Goal: Task Accomplishment & Management: Use online tool/utility

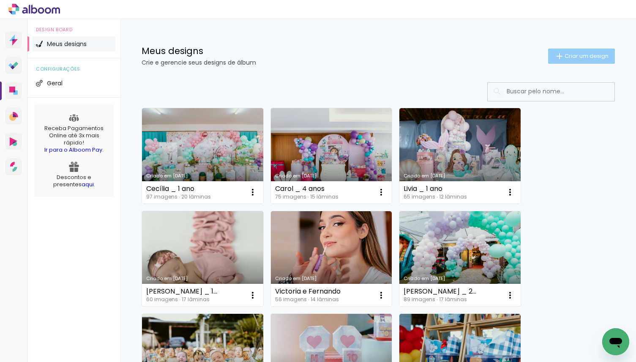
click at [571, 58] on span "Criar um design" at bounding box center [586, 55] width 44 height 5
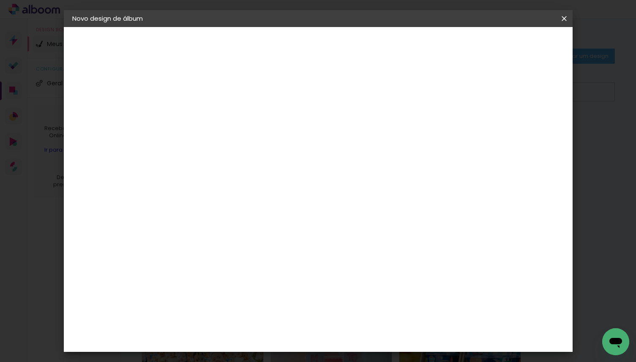
click at [210, 109] on input at bounding box center [210, 113] width 0 height 13
type input "i"
type input "[PERSON_NAME] _ 2 anos"
type paper-input "[PERSON_NAME] _ 2 anos"
click at [0, 0] on slot "Avançar" at bounding box center [0, 0] width 0 height 0
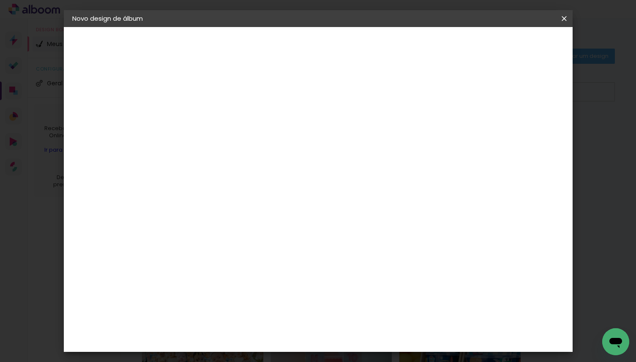
click at [229, 161] on input at bounding box center [231, 160] width 85 height 11
type input "mati"
type paper-input "mati"
click at [247, 192] on div "Matias Encadernações" at bounding box center [230, 193] width 52 height 14
click at [261, 193] on paper-item "Matias Encadernações" at bounding box center [223, 193] width 75 height 22
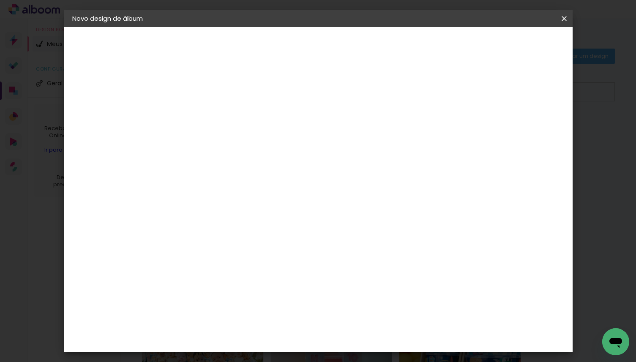
click at [261, 193] on paper-item "Matias Encadernações" at bounding box center [223, 193] width 75 height 22
click at [0, 0] on slot "Avançar" at bounding box center [0, 0] width 0 height 0
click at [243, 141] on input "text" at bounding box center [226, 147] width 33 height 13
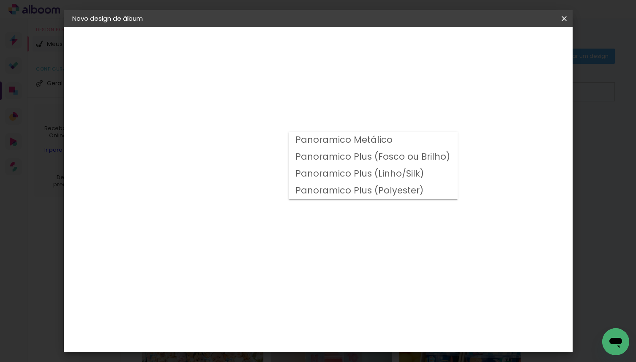
click at [0, 0] on slot "Panoramico Plus (Fosco ou Brilho)" at bounding box center [0, 0] width 0 height 0
type input "Panoramico Plus (Fosco ou Brilho)"
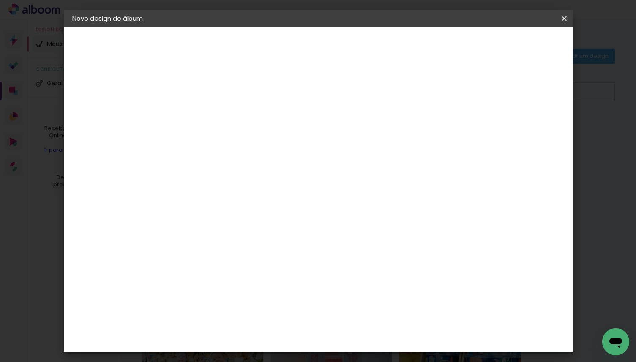
scroll to position [323, 0]
click at [267, 296] on span "25 × 25" at bounding box center [247, 307] width 39 height 22
click at [0, 0] on slot "Avançar" at bounding box center [0, 0] width 0 height 0
click at [0, 0] on slot "Mostrar sangria" at bounding box center [0, 0] width 0 height 0
type paper-checkbox "on"
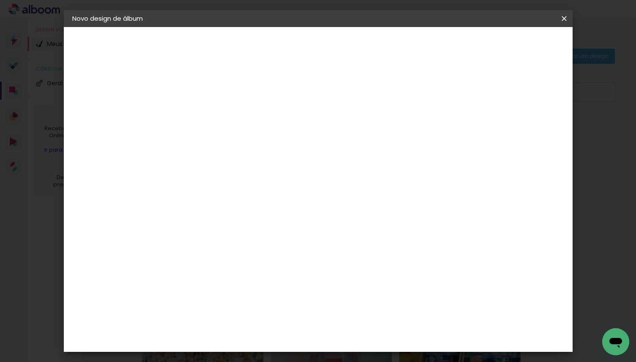
click at [517, 43] on span "Iniciar design" at bounding box center [498, 45] width 38 height 6
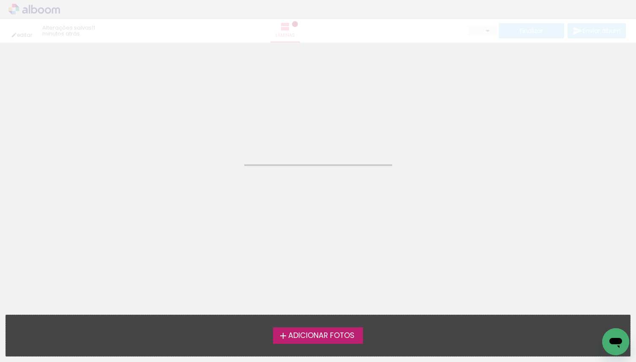
click at [322, 337] on span "Adicionar Fotos" at bounding box center [321, 336] width 66 height 8
click at [0, 0] on input "file" at bounding box center [0, 0] width 0 height 0
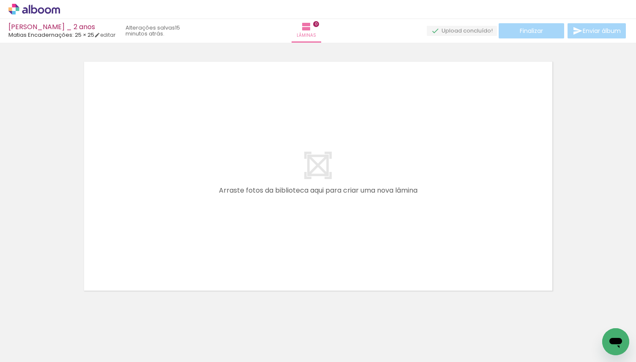
scroll to position [0, 1034]
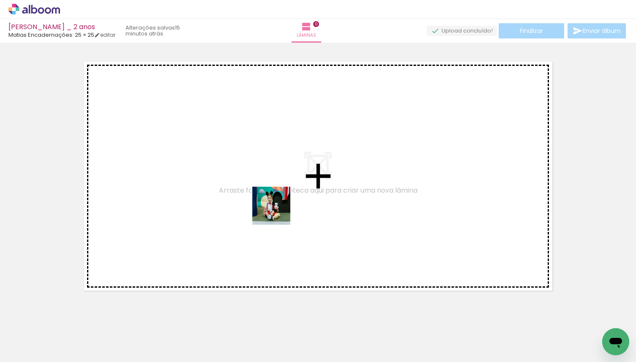
drag, startPoint x: 187, startPoint y: 340, endPoint x: 315, endPoint y: 182, distance: 203.9
click at [315, 182] on quentale-workspace at bounding box center [318, 181] width 636 height 362
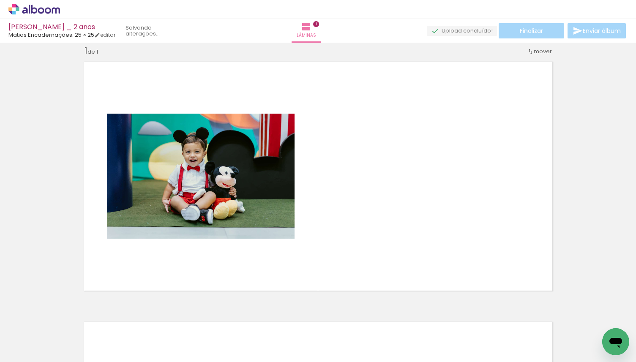
scroll to position [11, 0]
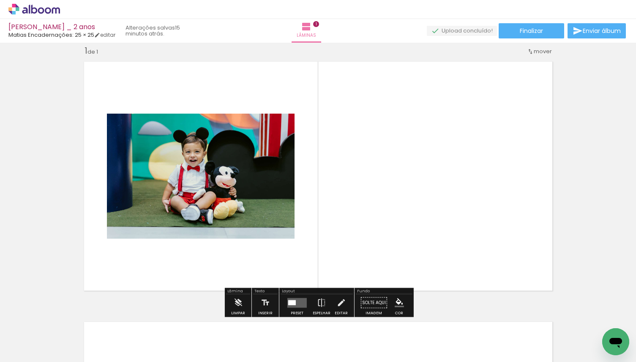
click at [293, 304] on div at bounding box center [292, 302] width 8 height 5
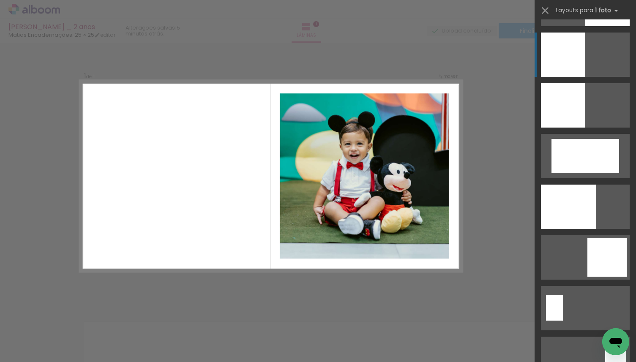
scroll to position [1312, 0]
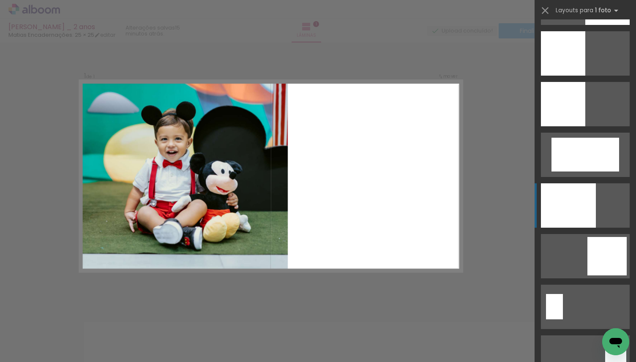
click at [588, 205] on div at bounding box center [568, 205] width 55 height 44
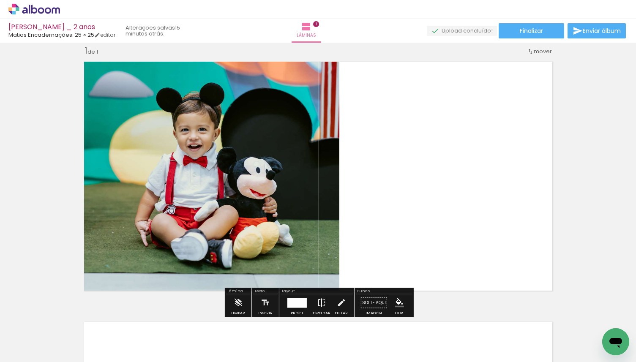
click at [321, 307] on iron-icon at bounding box center [321, 302] width 9 height 17
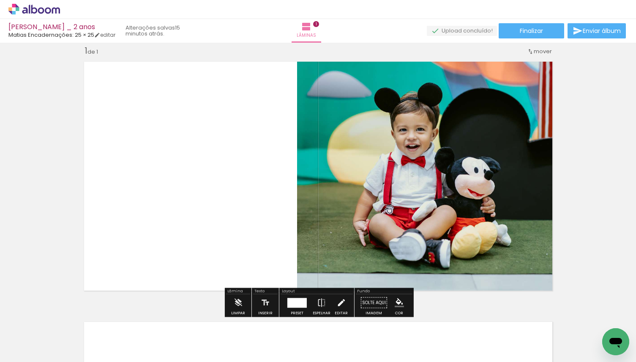
click at [338, 304] on iron-icon at bounding box center [340, 302] width 9 height 17
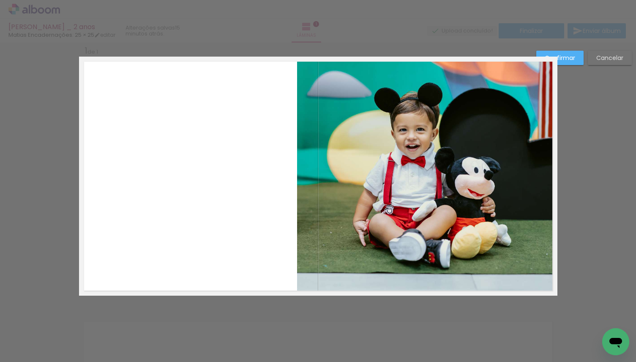
click at [337, 166] on quentale-photo at bounding box center [427, 176] width 260 height 239
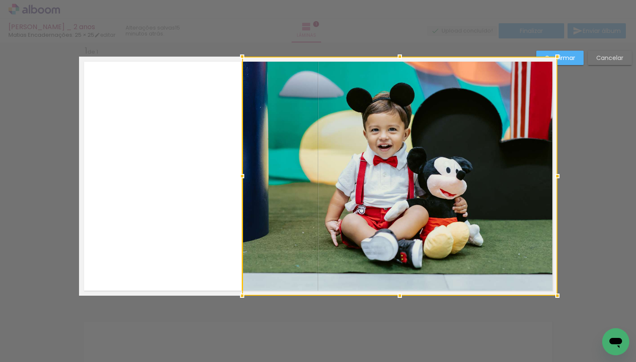
drag, startPoint x: 298, startPoint y: 174, endPoint x: 243, endPoint y: 173, distance: 54.5
click at [243, 173] on div at bounding box center [242, 176] width 17 height 17
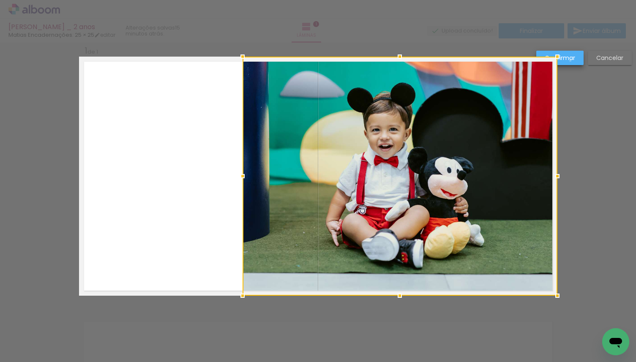
click at [0, 0] on slot "Confirmar" at bounding box center [0, 0] width 0 height 0
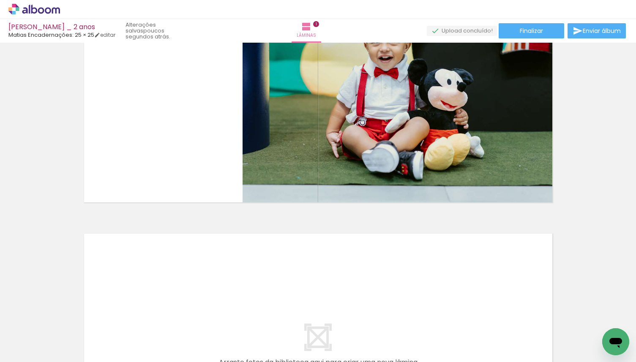
scroll to position [0, 1610]
click at [40, 339] on input "Todas as fotos" at bounding box center [24, 336] width 32 height 7
click at [0, 0] on slot "Não utilizadas" at bounding box center [0, 0] width 0 height 0
type input "Não utilizadas"
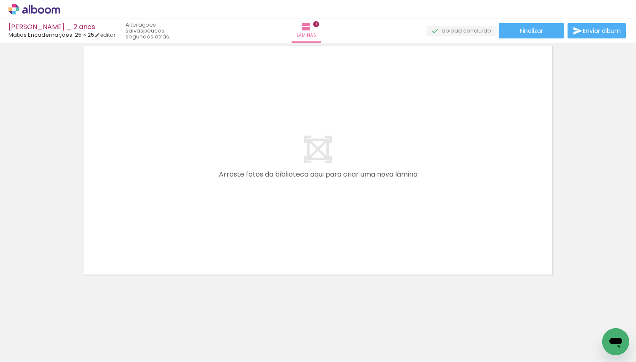
scroll to position [0, 0]
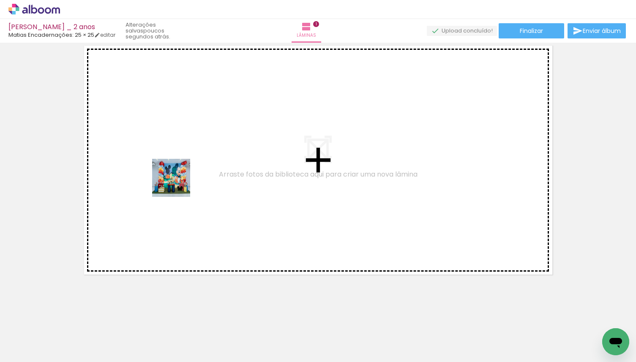
drag, startPoint x: 87, startPoint y: 339, endPoint x: 177, endPoint y: 184, distance: 179.4
click at [177, 184] on quentale-workspace at bounding box center [318, 181] width 636 height 362
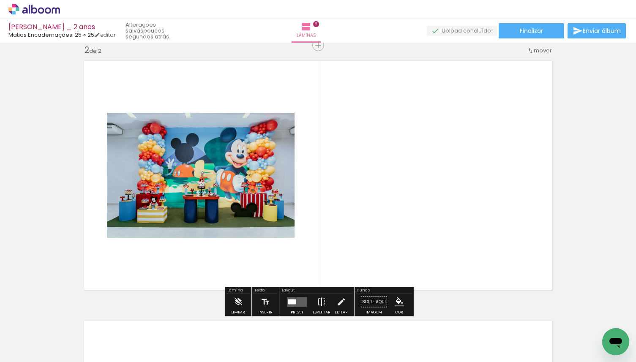
scroll to position [271, 0]
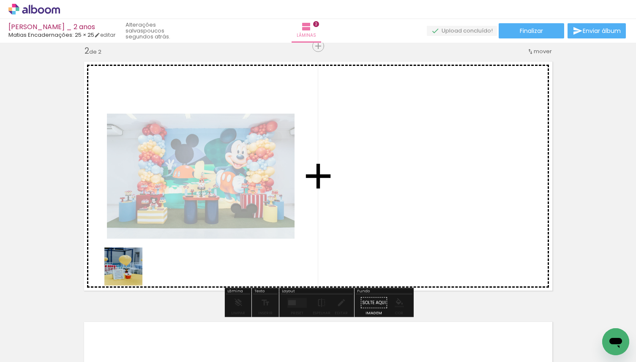
drag, startPoint x: 94, startPoint y: 337, endPoint x: 152, endPoint y: 236, distance: 115.4
click at [152, 236] on quentale-workspace at bounding box center [318, 181] width 636 height 362
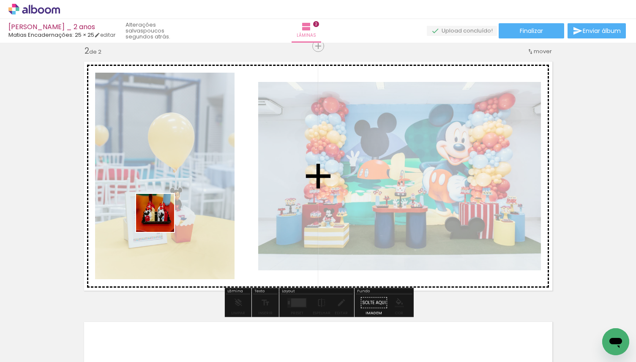
drag, startPoint x: 97, startPoint y: 321, endPoint x: 167, endPoint y: 210, distance: 131.1
click at [167, 210] on quentale-workspace at bounding box center [318, 181] width 636 height 362
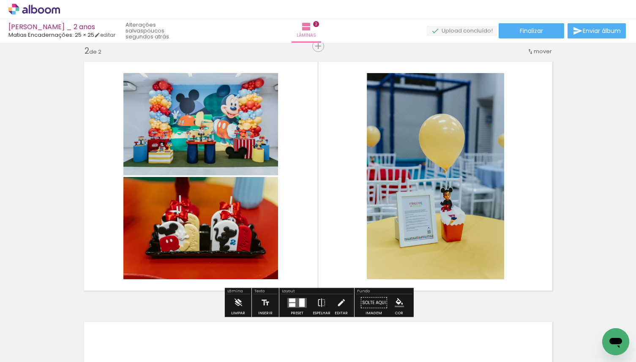
drag, startPoint x: 105, startPoint y: 325, endPoint x: 150, endPoint y: 229, distance: 105.6
click at [150, 229] on quentale-workspace at bounding box center [318, 181] width 636 height 362
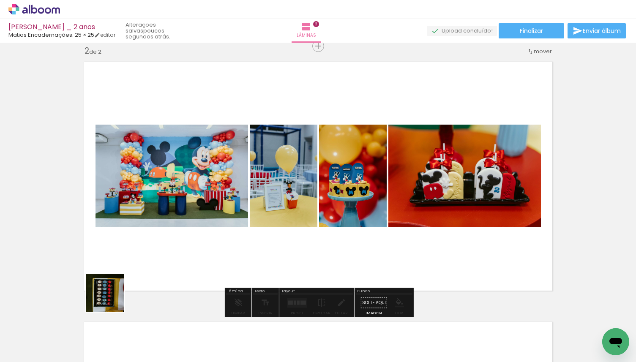
drag, startPoint x: 100, startPoint y: 336, endPoint x: 137, endPoint y: 251, distance: 92.7
click at [137, 253] on quentale-workspace at bounding box center [318, 181] width 636 height 362
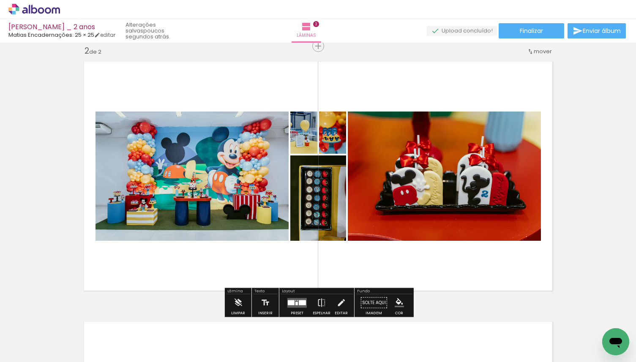
click at [335, 220] on quentale-photo at bounding box center [318, 197] width 56 height 85
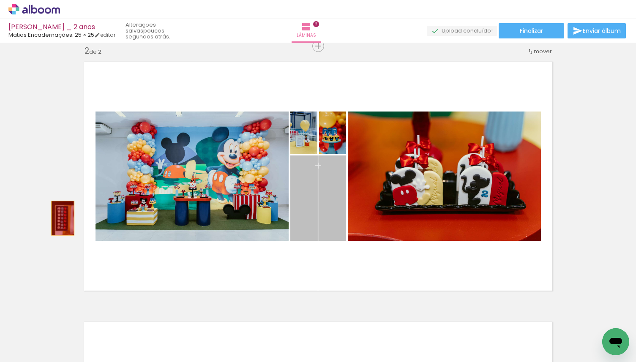
drag, startPoint x: 335, startPoint y: 220, endPoint x: 41, endPoint y: 210, distance: 293.7
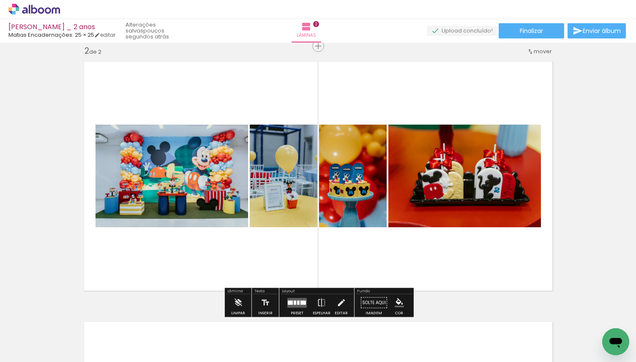
click at [70, 316] on iron-icon at bounding box center [66, 316] width 9 height 9
click at [23, 359] on span "Adicionar Fotos" at bounding box center [29, 357] width 25 height 9
click at [0, 0] on input "file" at bounding box center [0, 0] width 0 height 0
drag, startPoint x: 98, startPoint y: 340, endPoint x: 149, endPoint y: 232, distance: 119.4
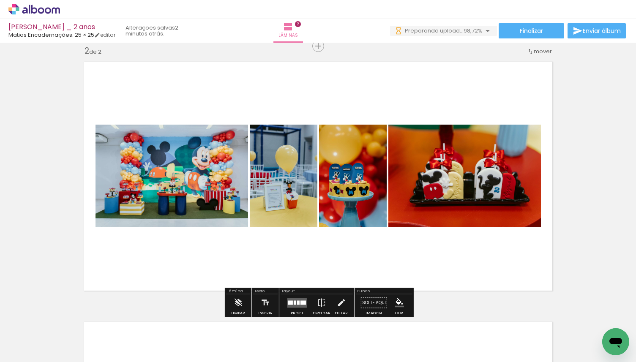
click at [149, 232] on quentale-workspace at bounding box center [318, 181] width 636 height 362
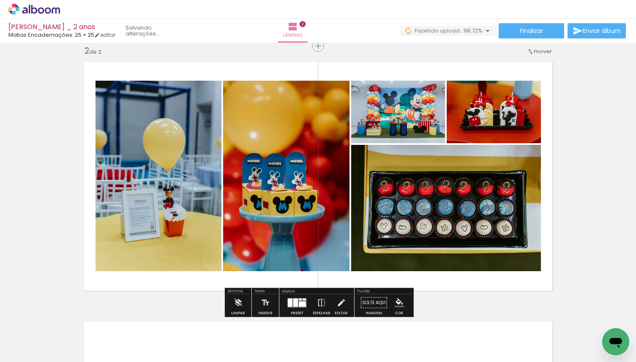
drag, startPoint x: 92, startPoint y: 333, endPoint x: 129, endPoint y: 248, distance: 93.0
click at [128, 250] on quentale-workspace at bounding box center [318, 181] width 636 height 362
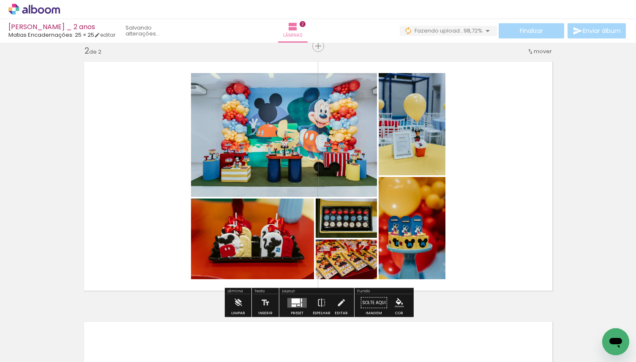
drag, startPoint x: 78, startPoint y: 334, endPoint x: 105, endPoint y: 263, distance: 76.5
click at [106, 259] on quentale-workspace at bounding box center [318, 181] width 636 height 362
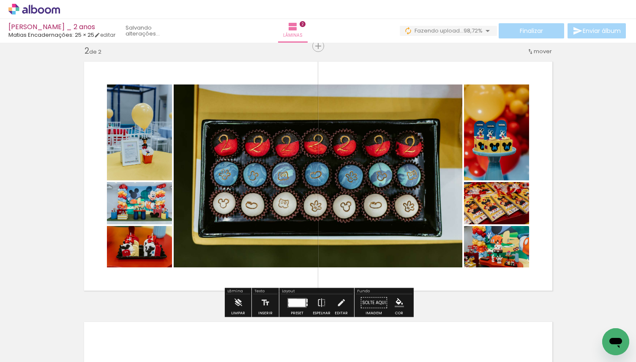
drag, startPoint x: 83, startPoint y: 339, endPoint x: 130, endPoint y: 239, distance: 110.7
click at [130, 239] on quentale-workspace at bounding box center [318, 181] width 636 height 362
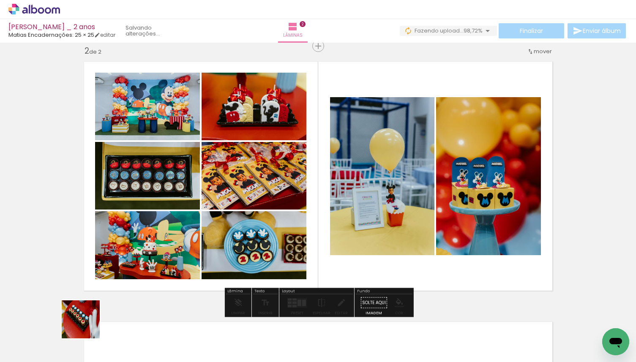
drag, startPoint x: 87, startPoint y: 326, endPoint x: 133, endPoint y: 243, distance: 94.3
click at [133, 243] on quentale-workspace at bounding box center [318, 181] width 636 height 362
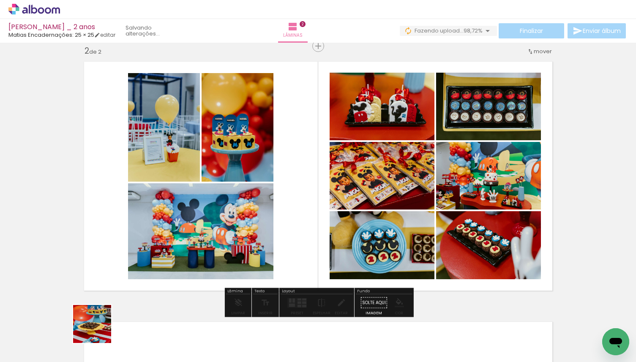
drag, startPoint x: 96, startPoint y: 340, endPoint x: 158, endPoint y: 238, distance: 119.9
click at [158, 238] on quentale-workspace at bounding box center [318, 181] width 636 height 362
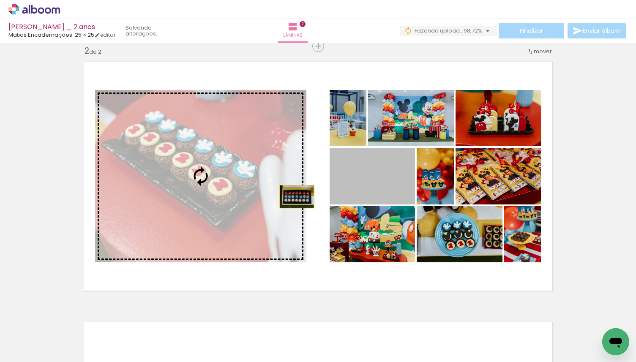
drag, startPoint x: 393, startPoint y: 185, endPoint x: 295, endPoint y: 196, distance: 98.3
click at [0, 0] on slot at bounding box center [0, 0] width 0 height 0
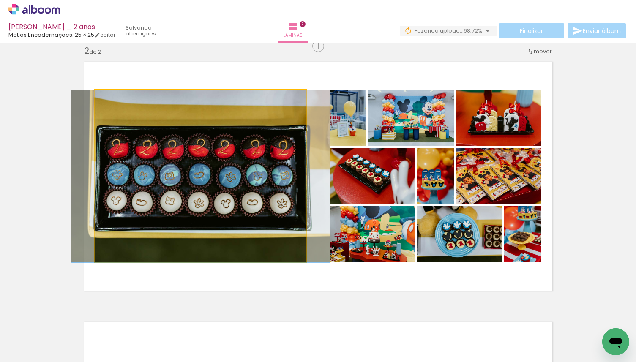
click at [276, 201] on quentale-photo at bounding box center [200, 176] width 211 height 172
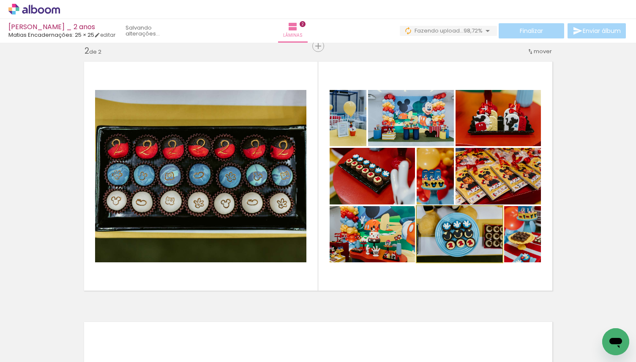
drag, startPoint x: 471, startPoint y: 245, endPoint x: 245, endPoint y: 236, distance: 226.9
click at [0, 0] on slot at bounding box center [0, 0] width 0 height 0
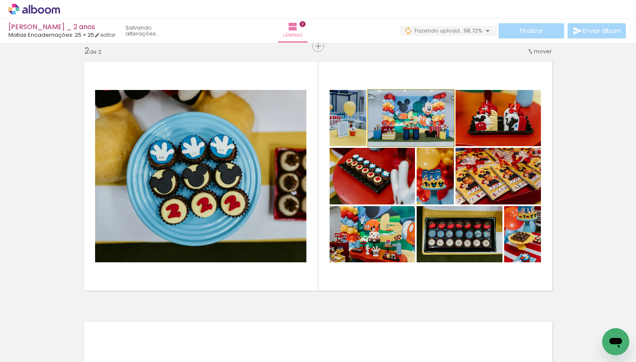
drag, startPoint x: 405, startPoint y: 127, endPoint x: 201, endPoint y: 170, distance: 209.2
click at [0, 0] on slot at bounding box center [0, 0] width 0 height 0
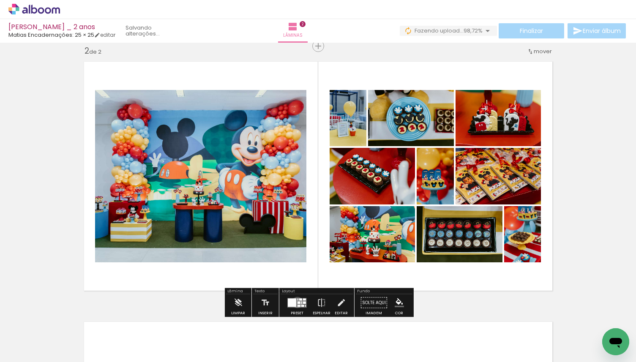
click at [297, 302] on div at bounding box center [298, 302] width 3 height 3
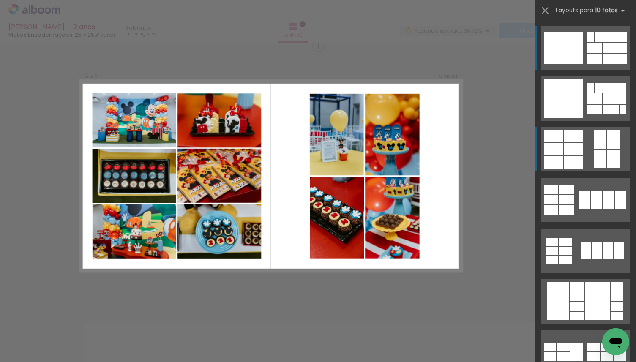
click at [582, 143] on div at bounding box center [572, 149] width 19 height 12
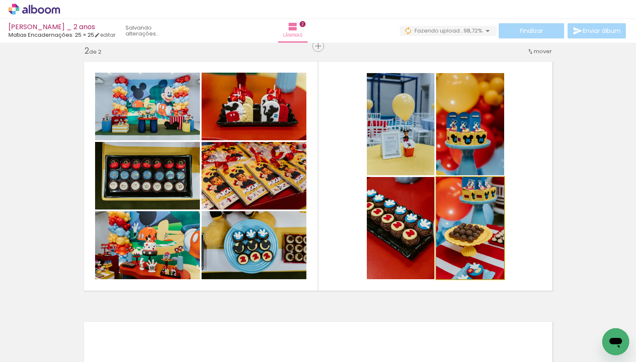
click at [463, 243] on quentale-photo at bounding box center [470, 228] width 68 height 102
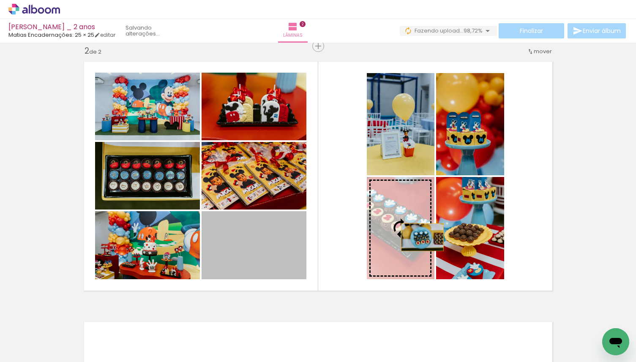
drag, startPoint x: 264, startPoint y: 236, endPoint x: 422, endPoint y: 237, distance: 157.9
click at [0, 0] on slot at bounding box center [0, 0] width 0 height 0
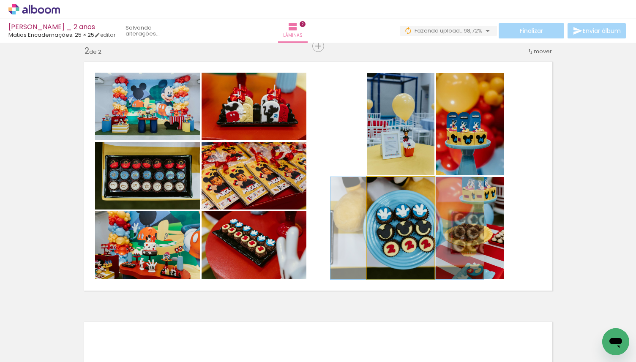
drag, startPoint x: 410, startPoint y: 276, endPoint x: 417, endPoint y: 276, distance: 6.8
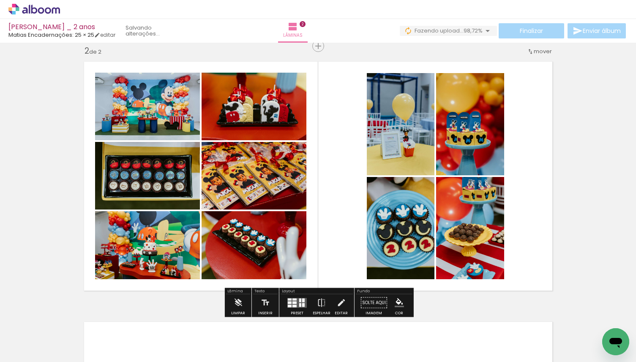
click at [454, 234] on quentale-photo at bounding box center [470, 228] width 68 height 102
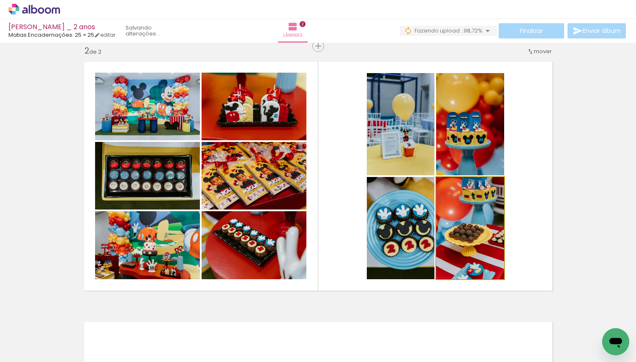
click at [457, 187] on div at bounding box center [456, 186] width 8 height 8
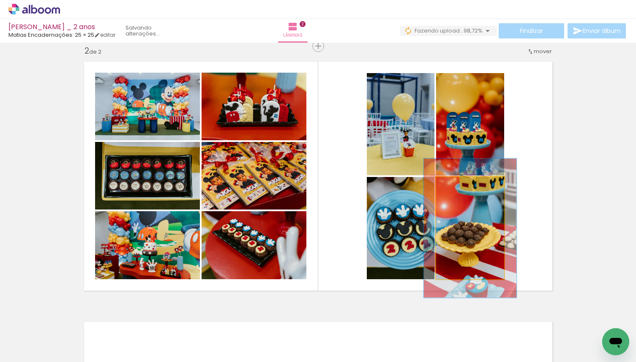
drag, startPoint x: 455, startPoint y: 185, endPoint x: 466, endPoint y: 186, distance: 10.6
type paper-slider "136"
click at [466, 186] on div at bounding box center [466, 186] width 8 height 8
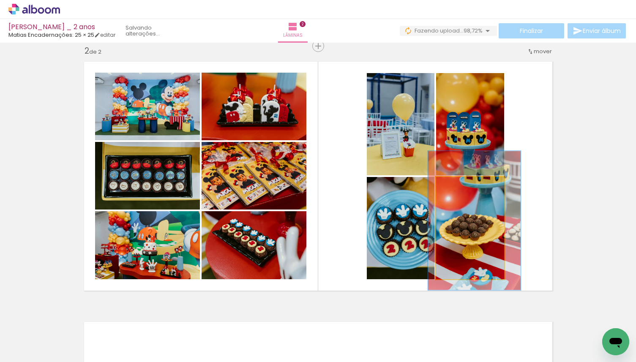
drag, startPoint x: 473, startPoint y: 245, endPoint x: 477, endPoint y: 237, distance: 8.7
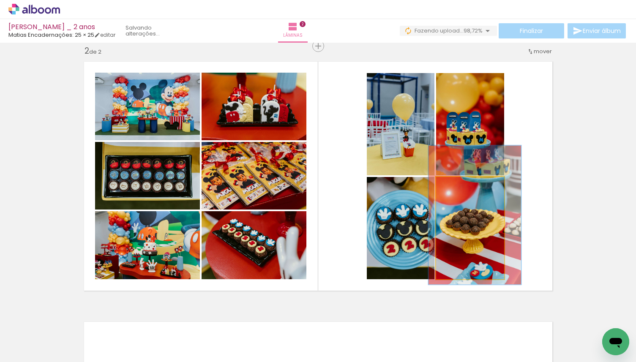
drag, startPoint x: 477, startPoint y: 237, endPoint x: 478, endPoint y: 232, distance: 5.5
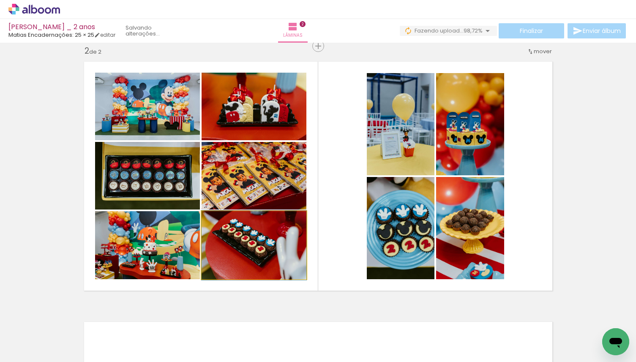
click at [268, 260] on quentale-photo at bounding box center [253, 245] width 105 height 68
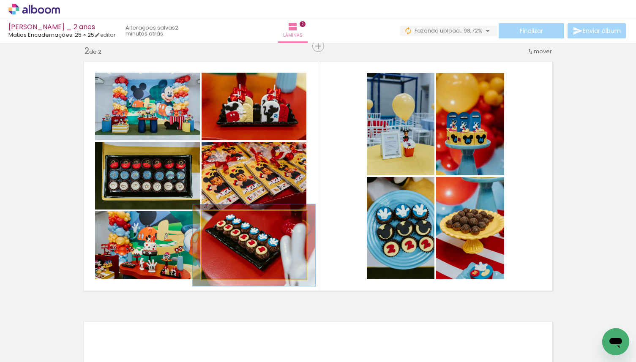
drag, startPoint x: 218, startPoint y: 218, endPoint x: 228, endPoint y: 220, distance: 9.4
type paper-slider "130"
click at [228, 220] on div at bounding box center [226, 220] width 8 height 8
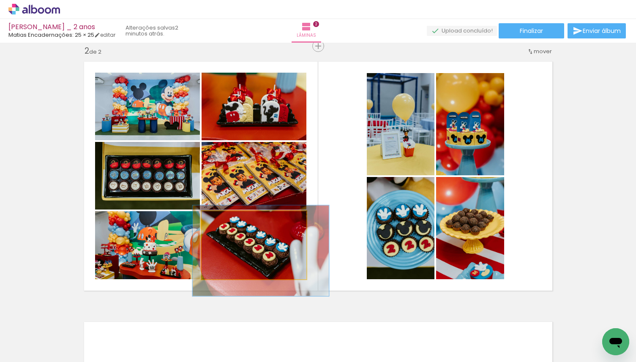
drag, startPoint x: 245, startPoint y: 241, endPoint x: 252, endPoint y: 247, distance: 8.7
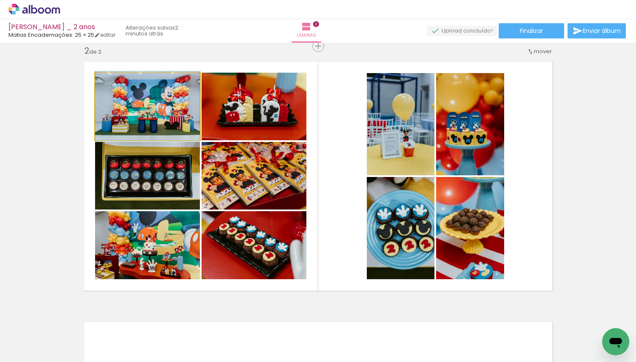
click at [138, 102] on quentale-photo at bounding box center [147, 107] width 105 height 68
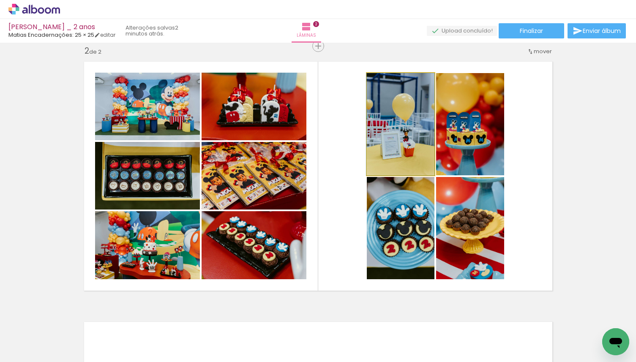
click at [395, 141] on quentale-photo at bounding box center [401, 124] width 68 height 102
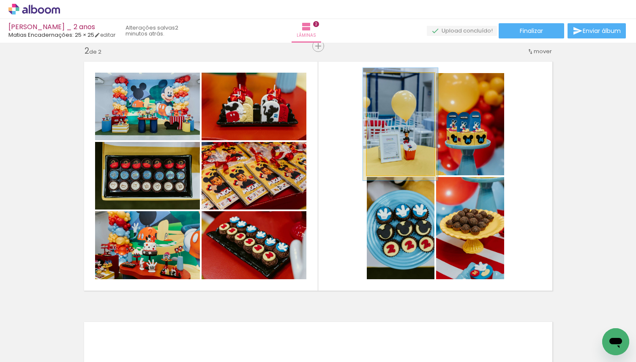
type paper-slider "110"
click at [389, 78] on div at bounding box center [389, 82] width 14 height 14
click at [406, 126] on quentale-photo at bounding box center [401, 124] width 68 height 102
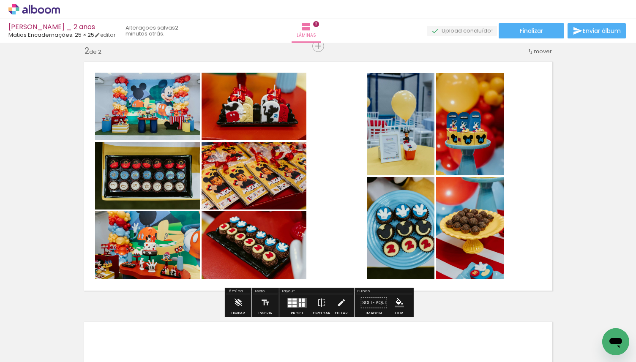
click at [456, 131] on quentale-photo at bounding box center [470, 124] width 68 height 102
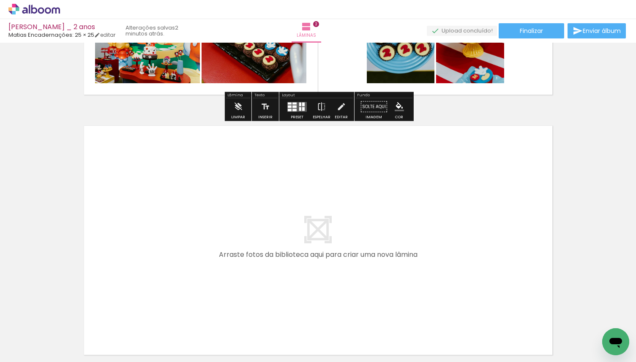
scroll to position [483, 0]
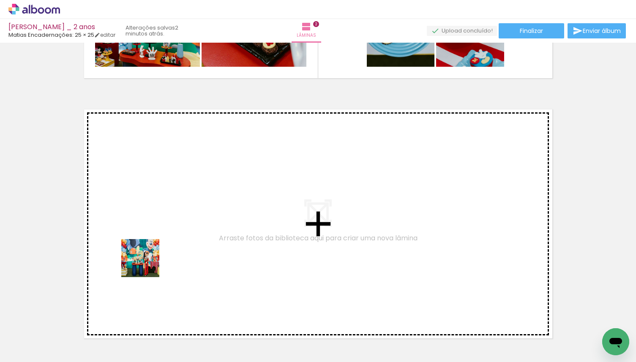
drag, startPoint x: 87, startPoint y: 335, endPoint x: 147, endPoint y: 264, distance: 92.4
click at [147, 264] on quentale-workspace at bounding box center [318, 181] width 636 height 362
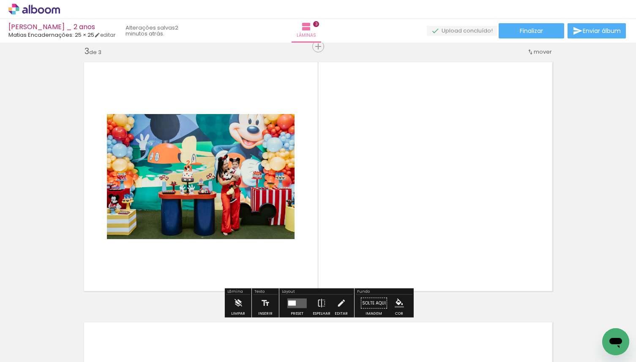
scroll to position [531, 0]
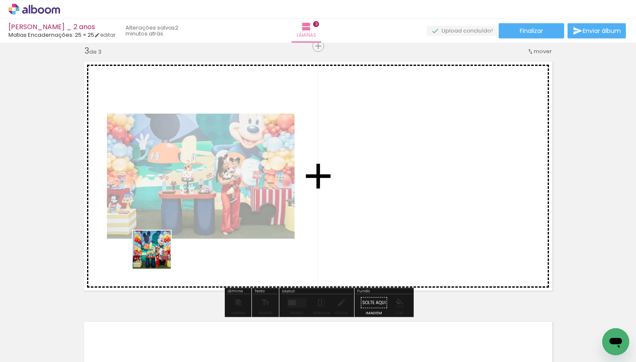
drag, startPoint x: 90, startPoint y: 340, endPoint x: 160, endPoint y: 252, distance: 112.4
click at [160, 252] on quentale-workspace at bounding box center [318, 181] width 636 height 362
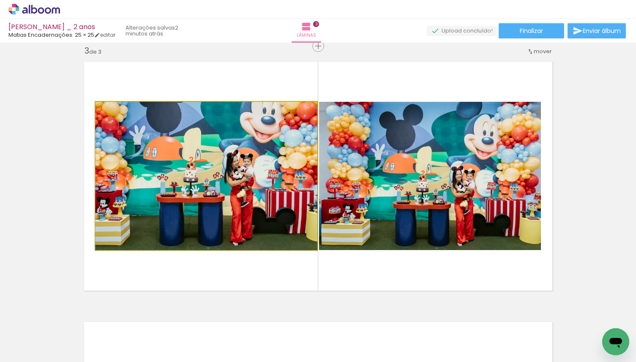
drag, startPoint x: 193, startPoint y: 203, endPoint x: 56, endPoint y: 203, distance: 136.8
click at [56, 203] on div "Inserir lâmina 1 de 3 Inserir lâmina 2 de 3 Inserir lâmina 3 de 3" at bounding box center [318, 35] width 636 height 1041
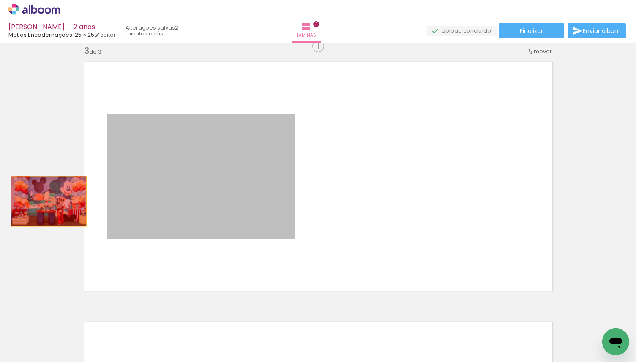
drag, startPoint x: 219, startPoint y: 202, endPoint x: 46, endPoint y: 200, distance: 172.7
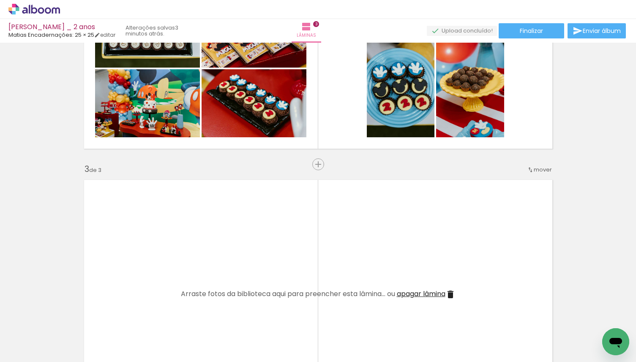
scroll to position [418, 0]
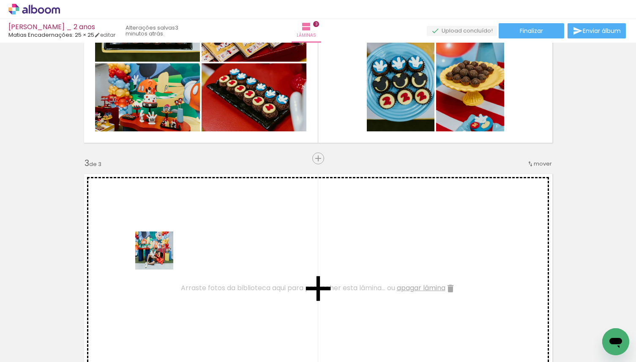
drag, startPoint x: 152, startPoint y: 321, endPoint x: 162, endPoint y: 247, distance: 74.1
click at [162, 247] on quentale-workspace at bounding box center [318, 181] width 636 height 362
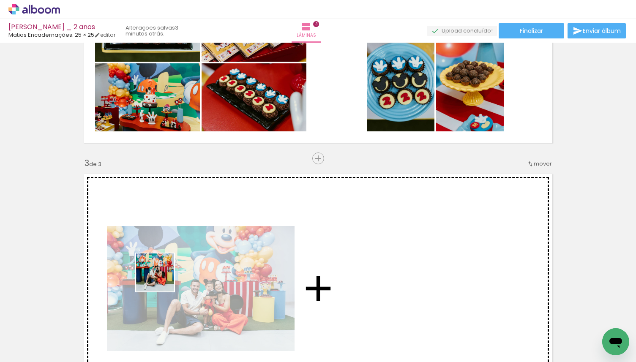
drag, startPoint x: 151, startPoint y: 309, endPoint x: 163, endPoint y: 271, distance: 39.7
click at [163, 272] on quentale-workspace at bounding box center [318, 181] width 636 height 362
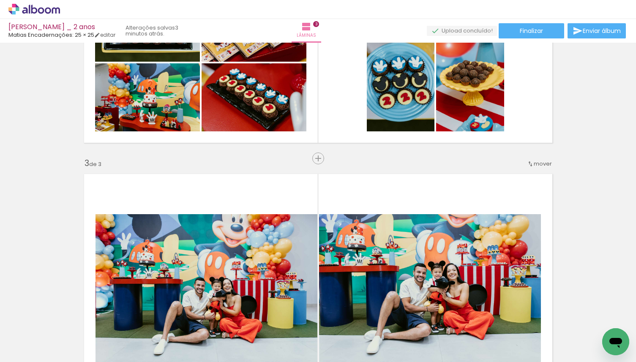
drag, startPoint x: 149, startPoint y: 338, endPoint x: 160, endPoint y: 293, distance: 46.5
click at [160, 293] on quentale-workspace at bounding box center [318, 181] width 636 height 362
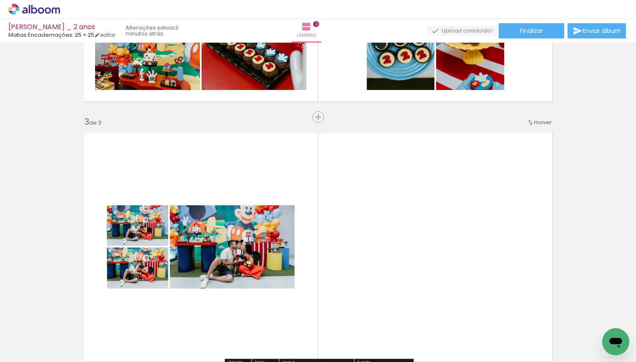
scroll to position [462, 0]
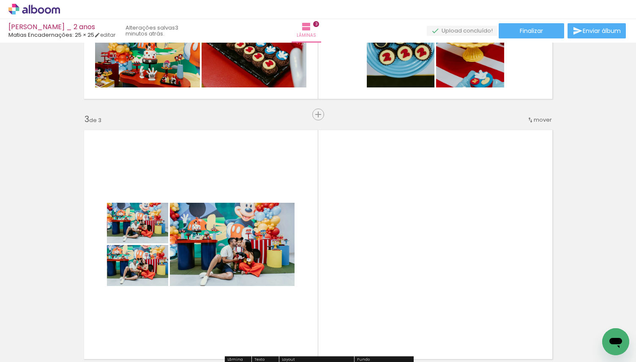
drag, startPoint x: 253, startPoint y: 335, endPoint x: 277, endPoint y: 250, distance: 88.2
click at [277, 250] on quentale-workspace at bounding box center [318, 181] width 636 height 362
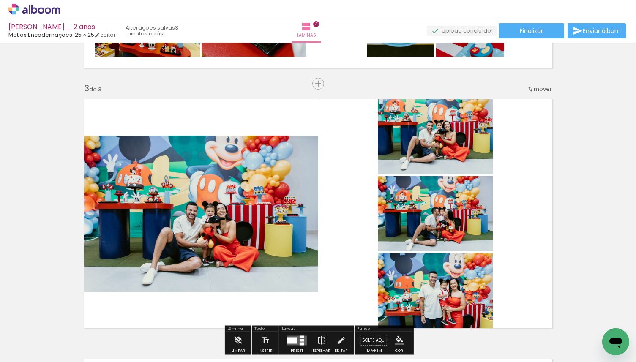
scroll to position [520, 0]
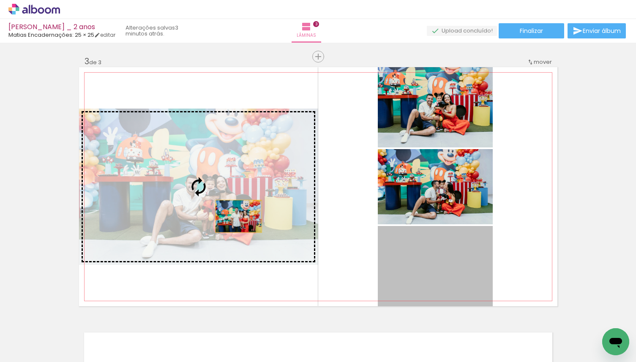
drag, startPoint x: 443, startPoint y: 280, endPoint x: 238, endPoint y: 216, distance: 215.3
click at [0, 0] on slot at bounding box center [0, 0] width 0 height 0
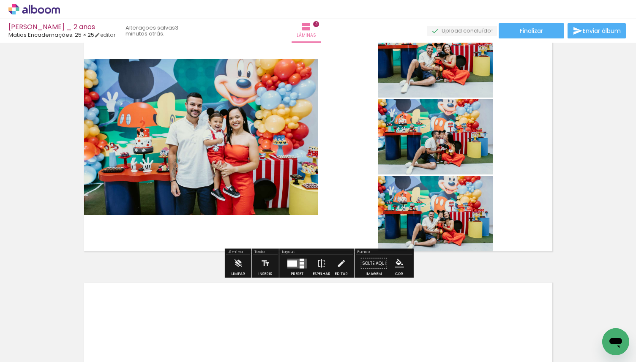
scroll to position [0, 651]
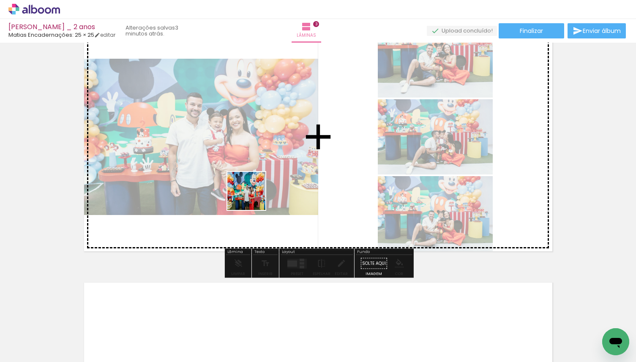
drag, startPoint x: 209, startPoint y: 342, endPoint x: 253, endPoint y: 197, distance: 151.8
click at [253, 197] on quentale-workspace at bounding box center [318, 181] width 636 height 362
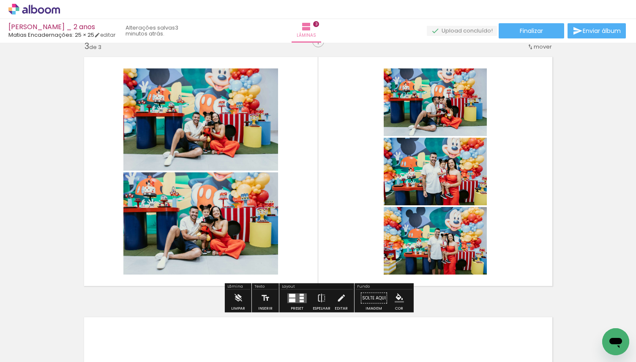
scroll to position [531, 0]
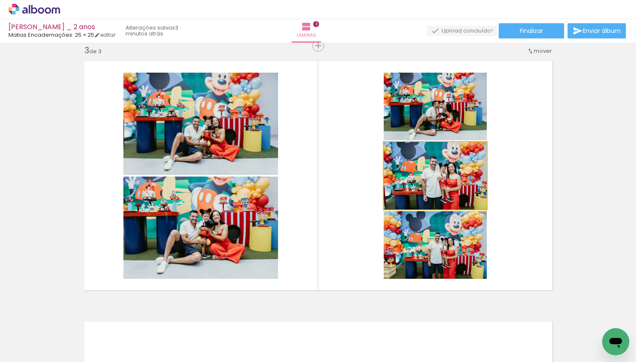
drag, startPoint x: 409, startPoint y: 164, endPoint x: 182, endPoint y: 108, distance: 233.3
click at [0, 0] on slot at bounding box center [0, 0] width 0 height 0
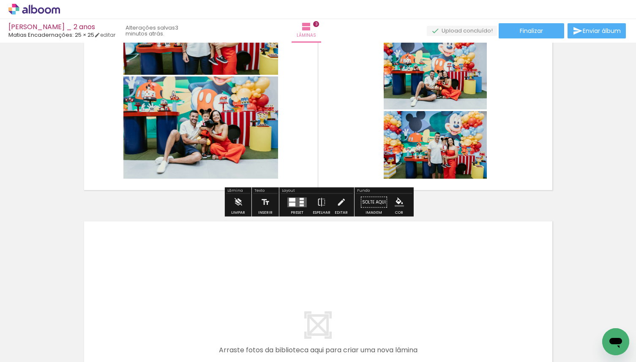
scroll to position [0, 0]
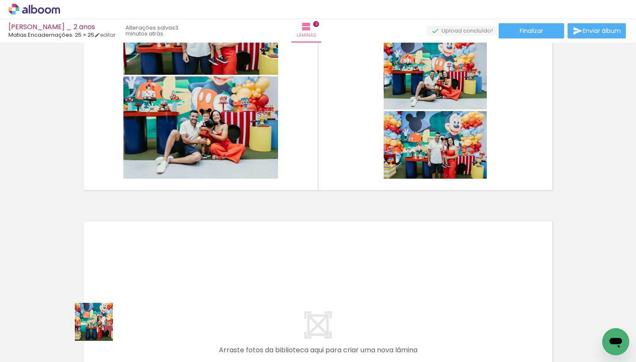
drag, startPoint x: 95, startPoint y: 340, endPoint x: 130, endPoint y: 279, distance: 70.4
click at [130, 279] on quentale-workspace at bounding box center [318, 181] width 636 height 362
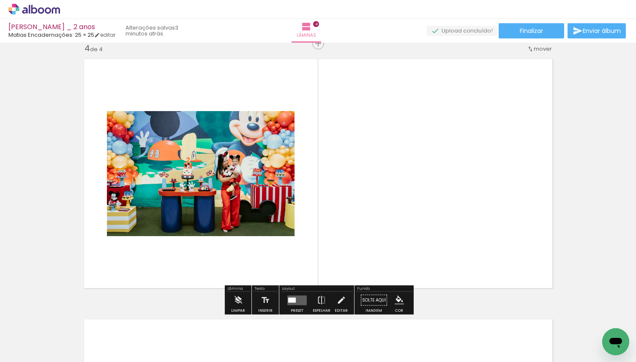
scroll to position [801, 0]
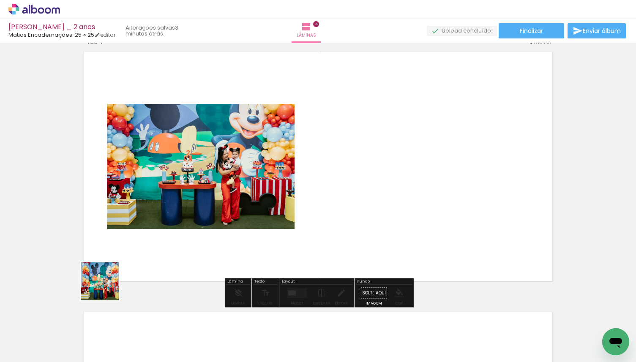
drag, startPoint x: 92, startPoint y: 335, endPoint x: 120, endPoint y: 247, distance: 93.1
click at [120, 247] on quentale-workspace at bounding box center [318, 181] width 636 height 362
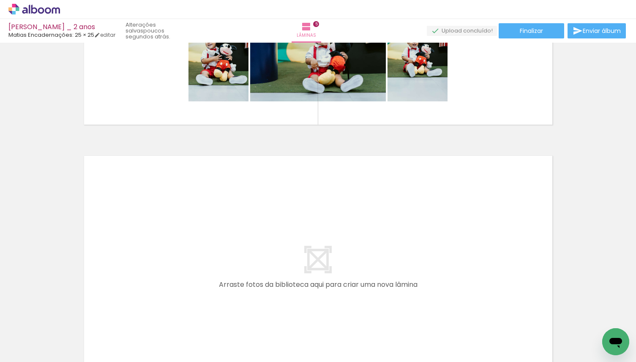
scroll to position [1218, 0]
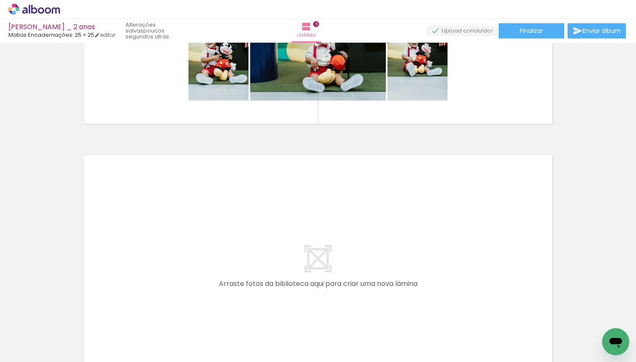
drag, startPoint x: 98, startPoint y: 327, endPoint x: 136, endPoint y: 244, distance: 91.3
click at [136, 244] on quentale-workspace at bounding box center [318, 181] width 636 height 362
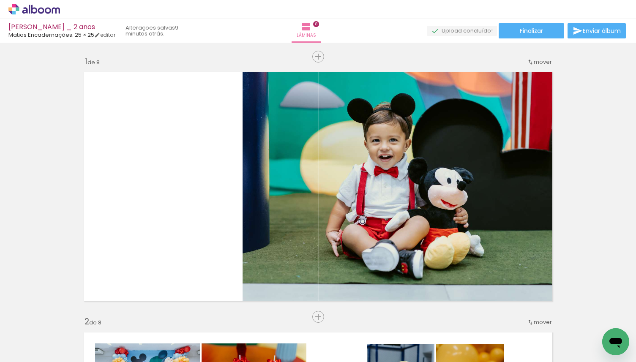
scroll to position [831, 0]
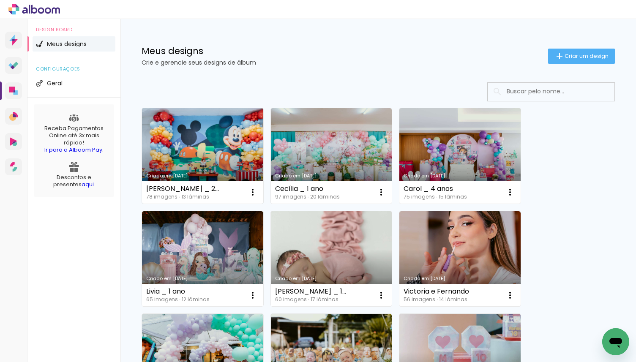
click at [220, 138] on link "Criado em [DATE]" at bounding box center [202, 155] width 121 height 95
